Goal: Transaction & Acquisition: Purchase product/service

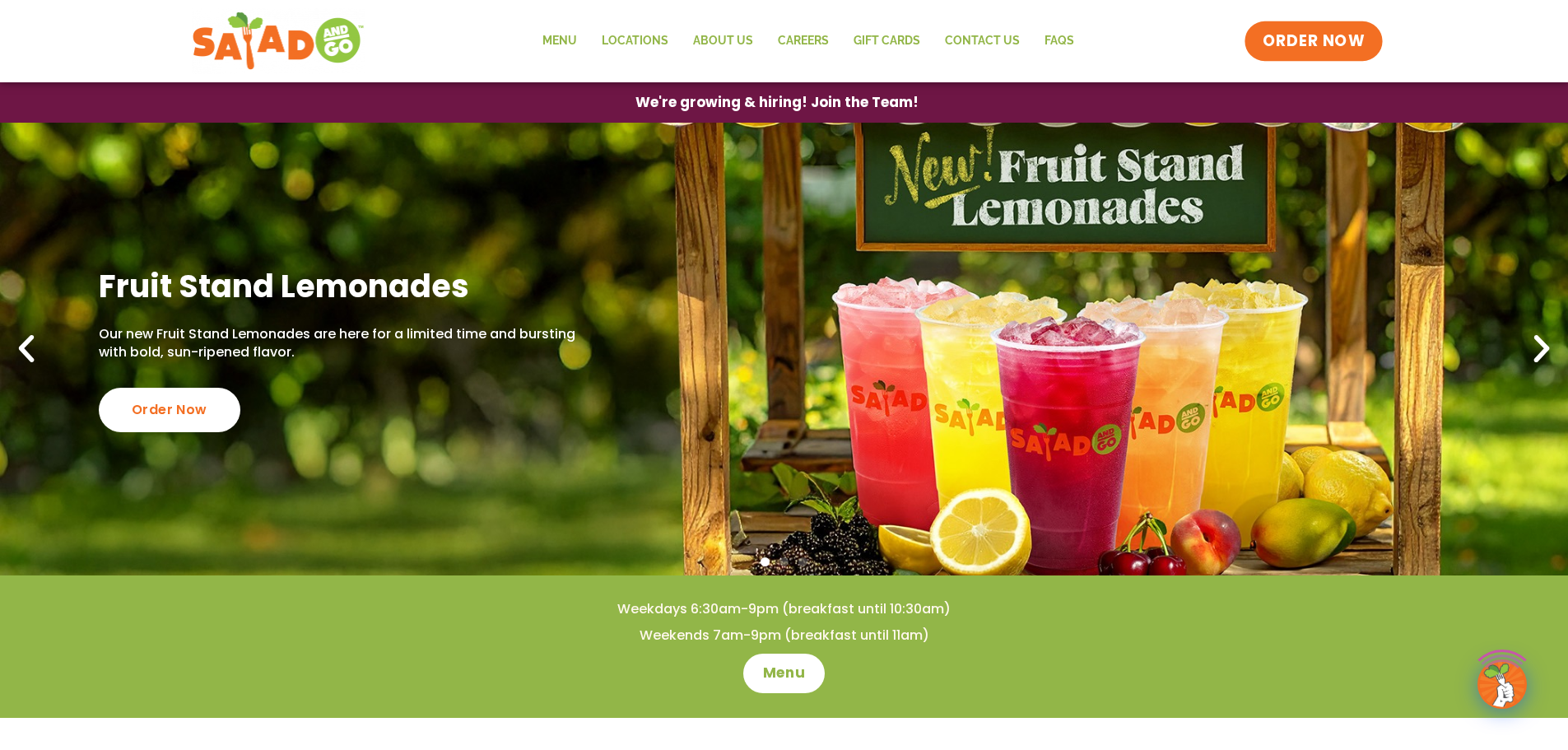
click at [1305, 35] on span "ORDER NOW" at bounding box center [1314, 41] width 103 height 21
click at [568, 43] on link "Menu" at bounding box center [560, 41] width 59 height 37
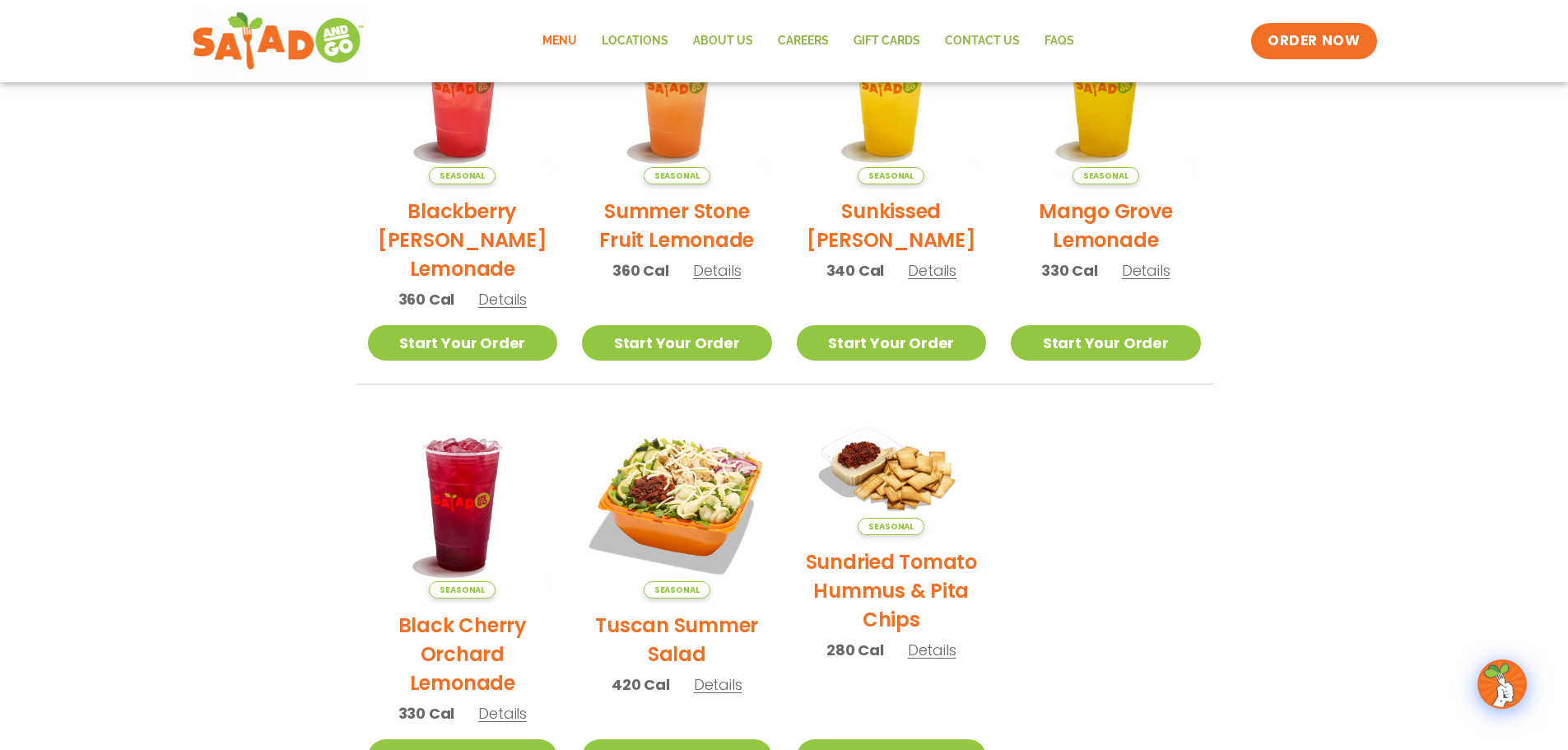
scroll to position [59, 0]
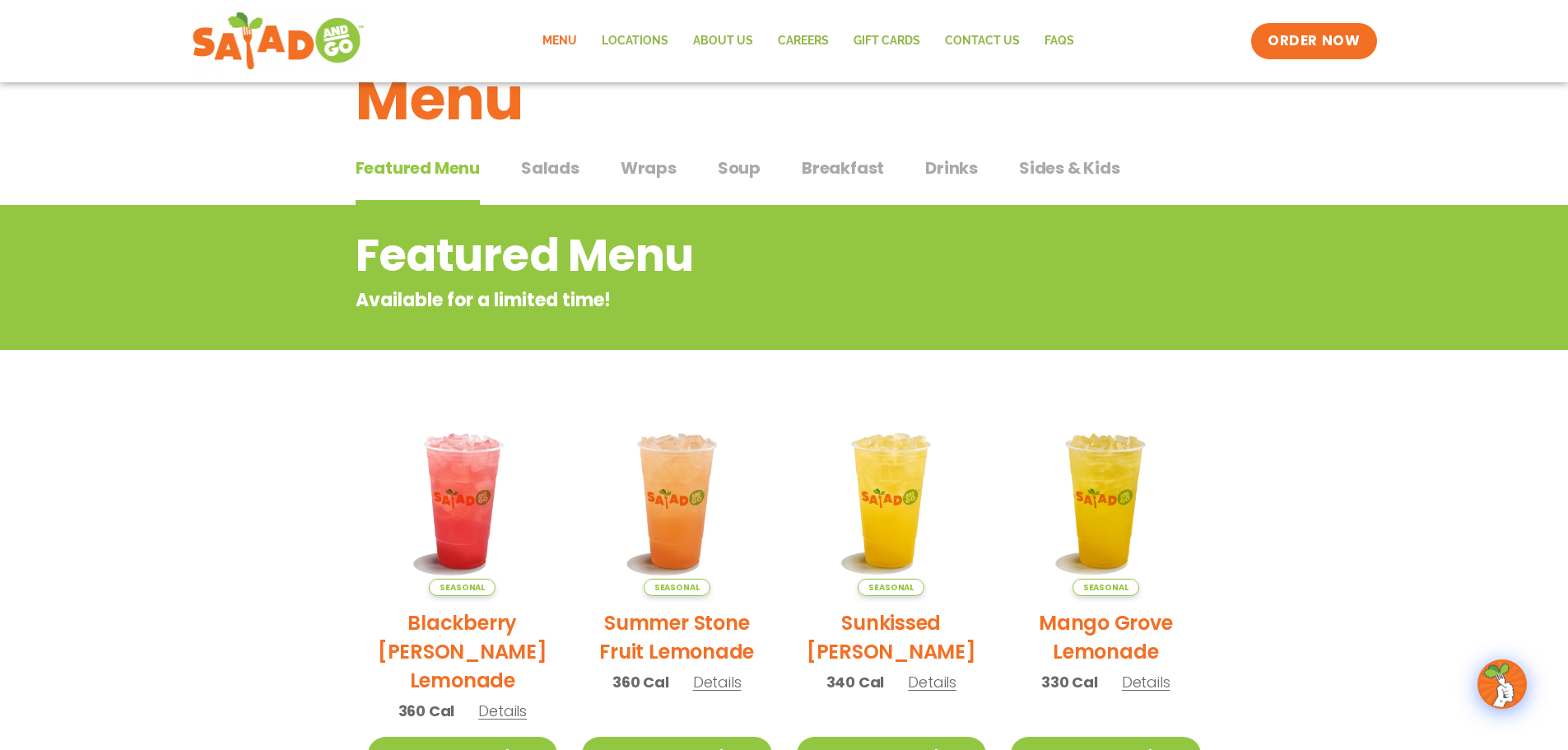
click at [567, 164] on span "Salads" at bounding box center [551, 169] width 59 height 25
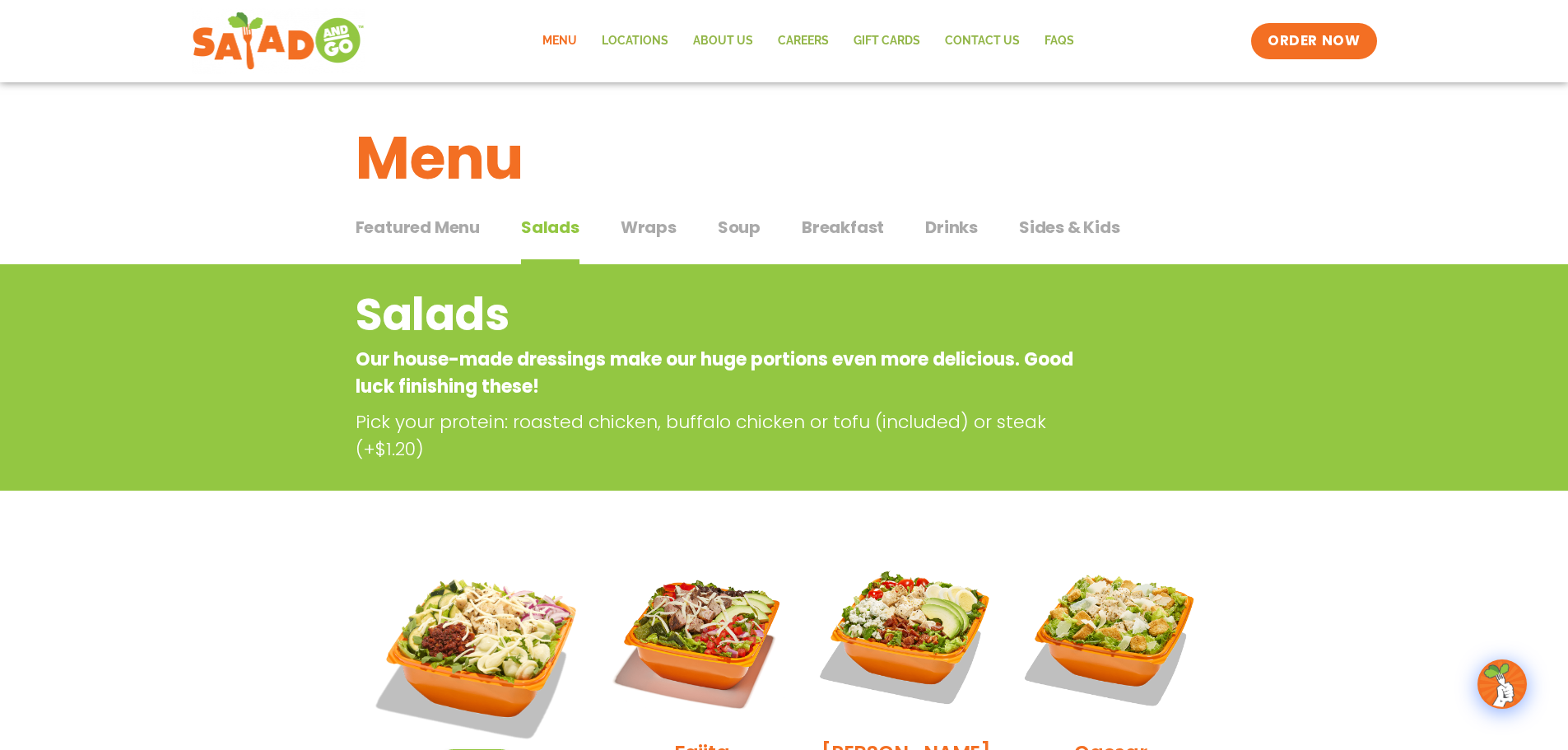
click at [652, 216] on span "Wraps" at bounding box center [648, 227] width 56 height 25
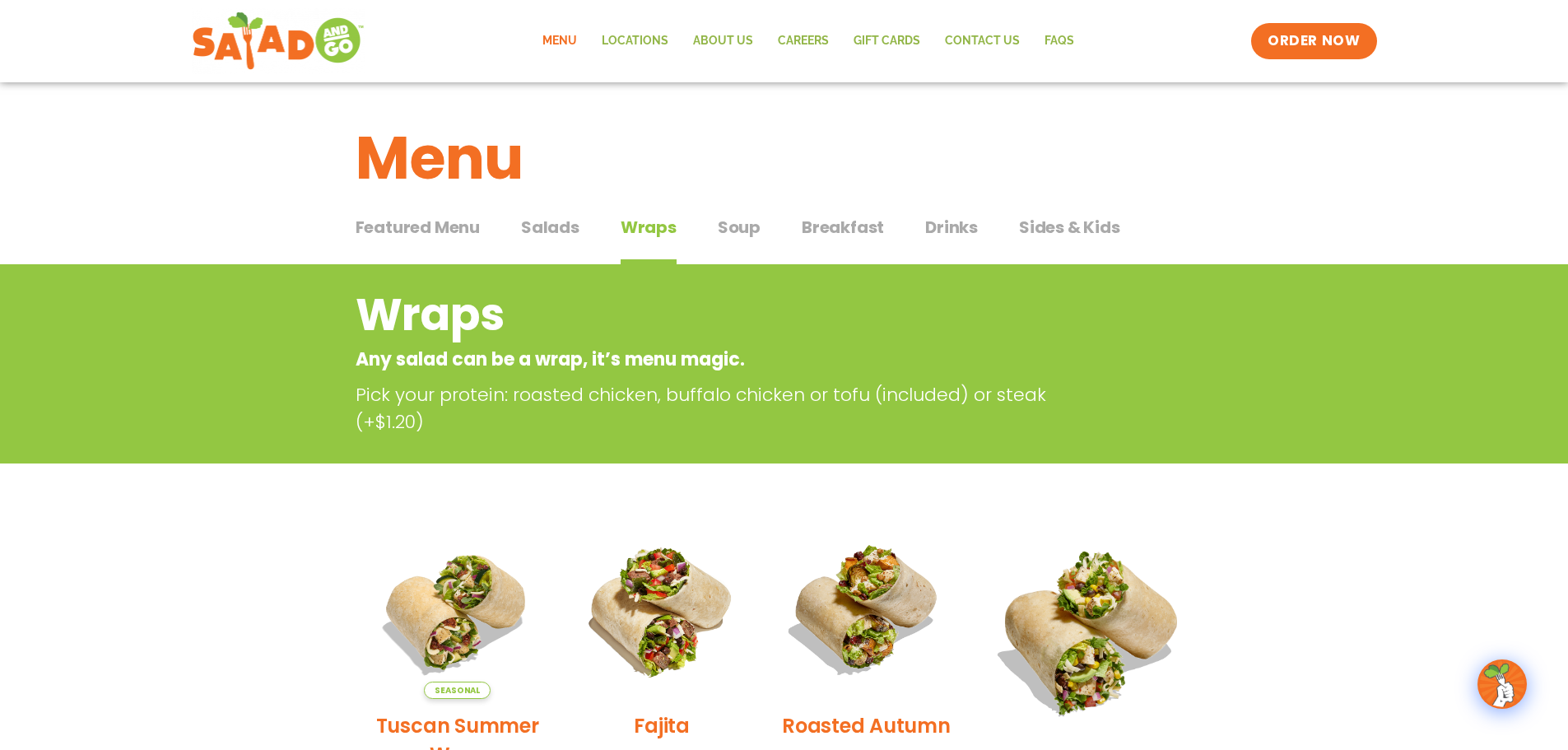
click at [529, 221] on span "Salads" at bounding box center [551, 227] width 59 height 25
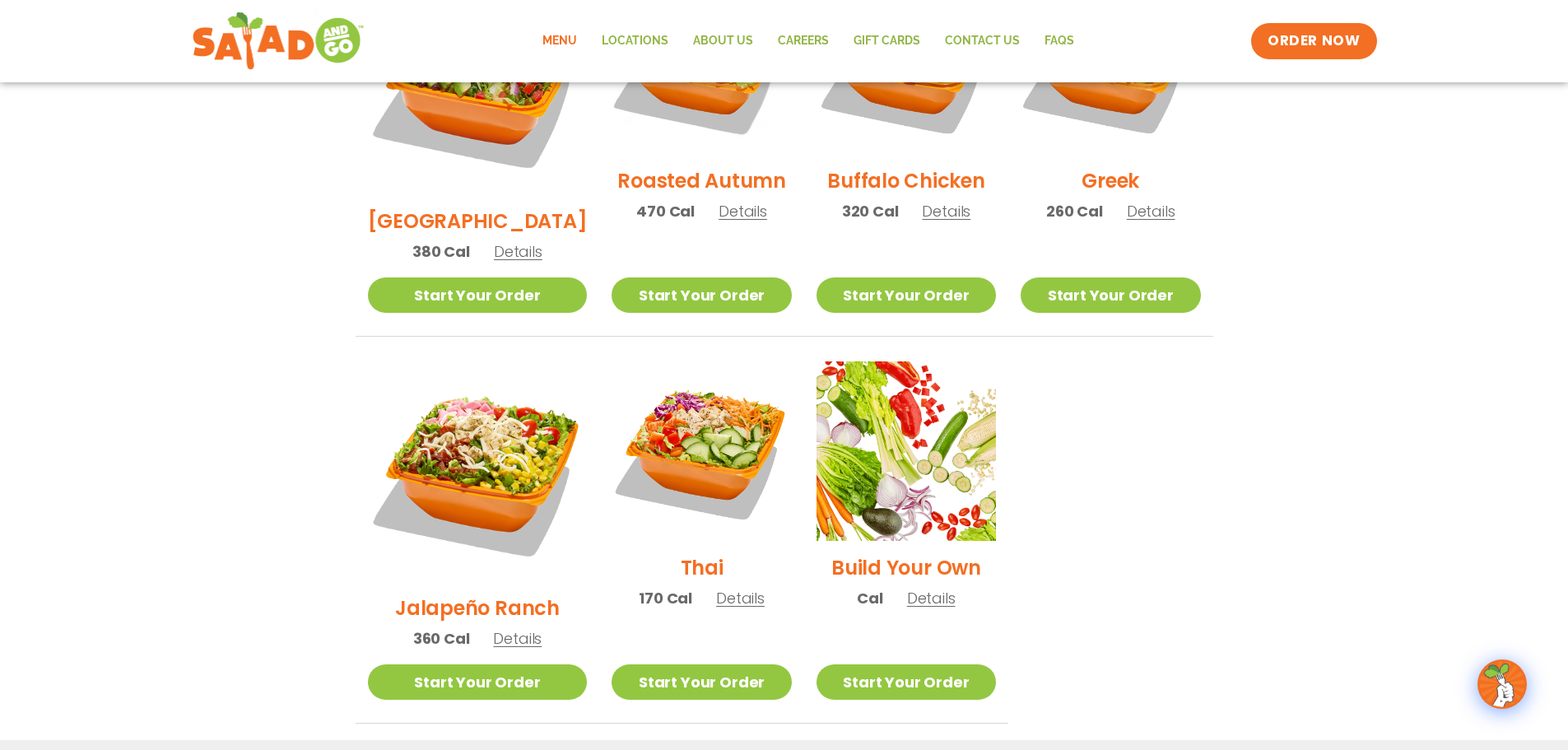
scroll to position [824, 0]
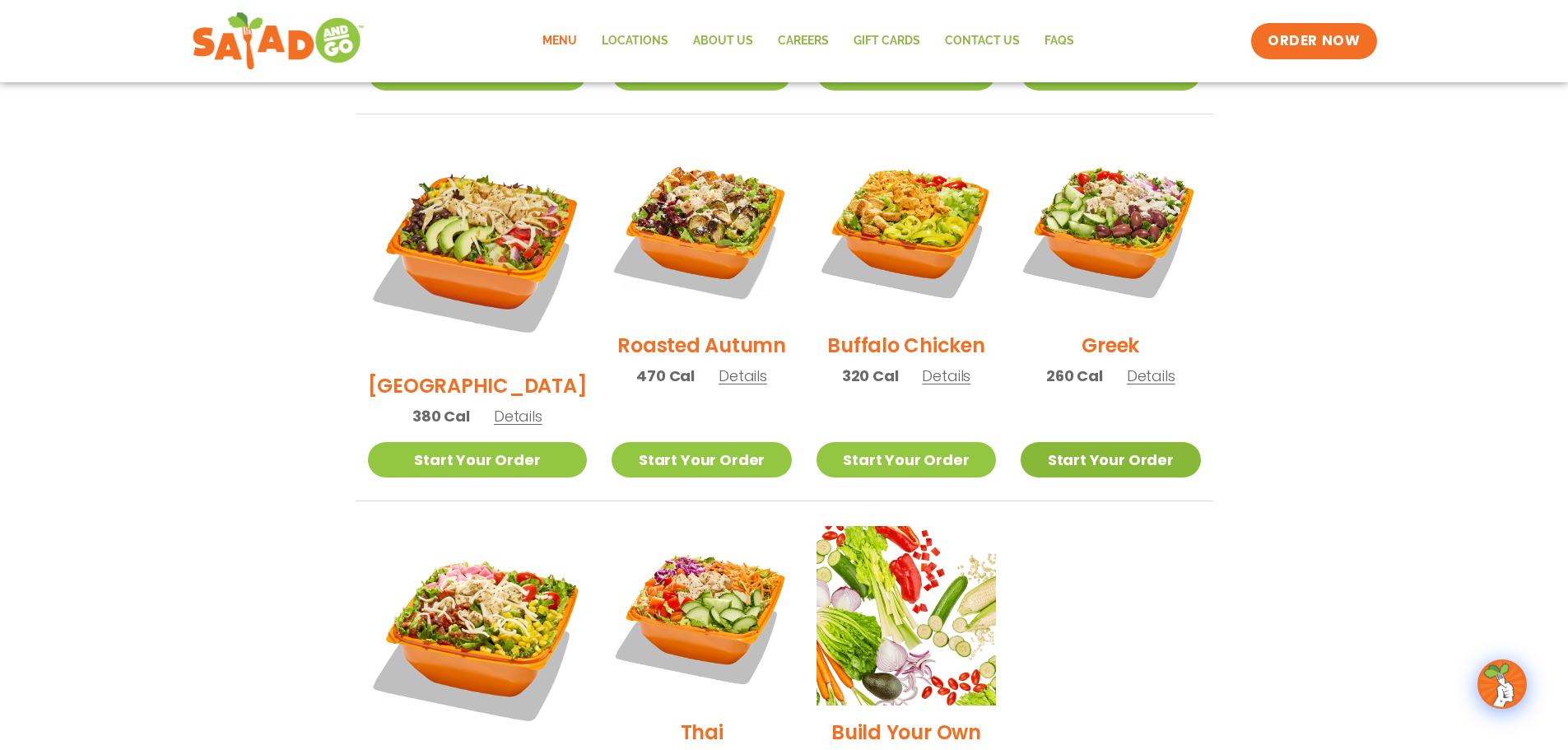
click at [1121, 442] on link "Start Your Order" at bounding box center [1110, 460] width 179 height 36
